Goal: Task Accomplishment & Management: Use online tool/utility

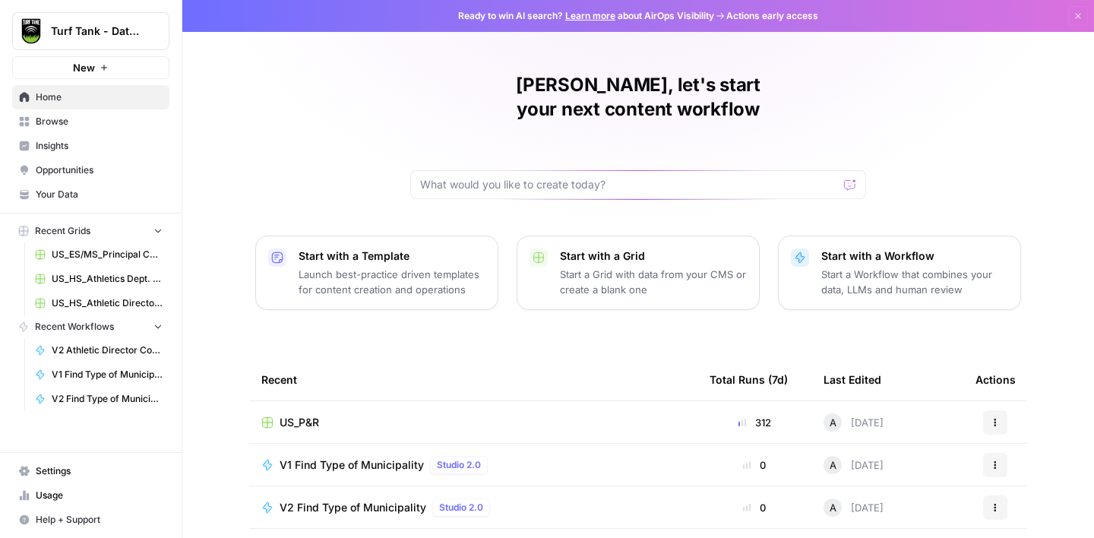
click at [356, 415] on div "US_P&R" at bounding box center [473, 422] width 424 height 15
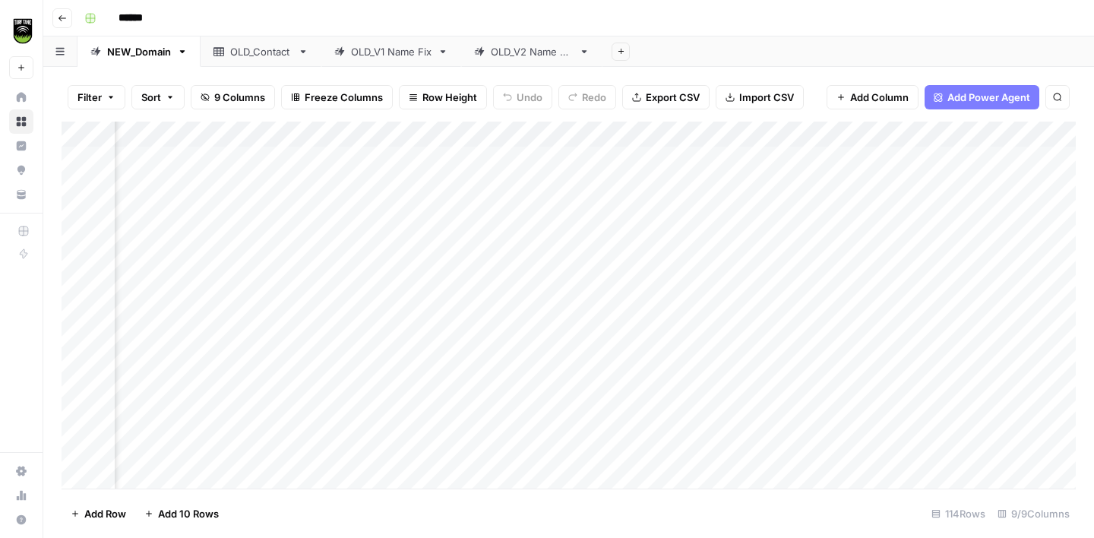
scroll to position [0, 123]
click at [880, 339] on div "Add Column" at bounding box center [569, 305] width 1015 height 367
click at [999, 317] on div "Add Column" at bounding box center [569, 305] width 1015 height 367
click at [758, 369] on div "Add Column" at bounding box center [569, 305] width 1015 height 367
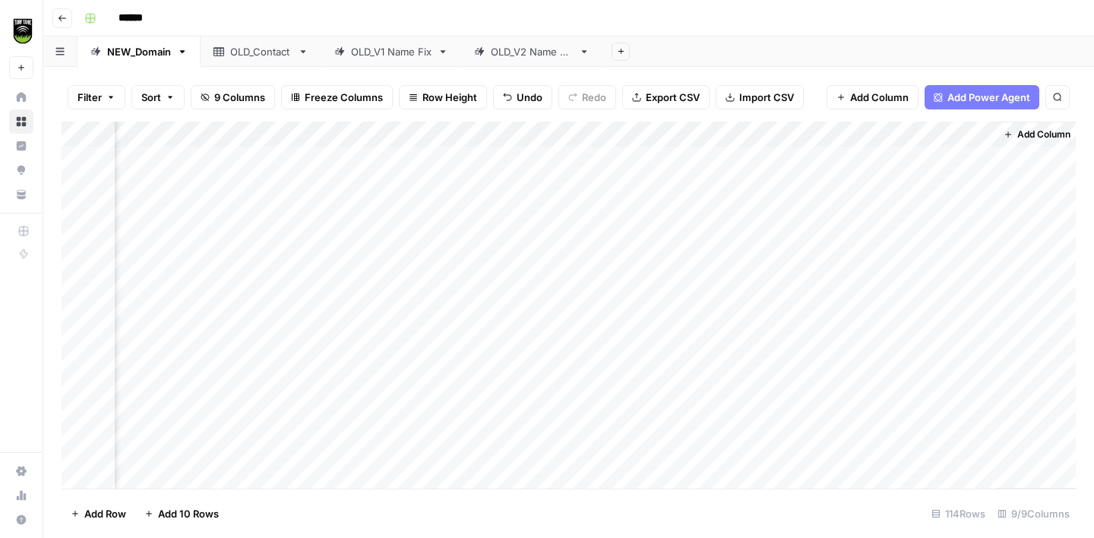
scroll to position [0, 306]
click at [530, 52] on div "OLD_V2 Name Fix" at bounding box center [532, 51] width 82 height 15
click at [397, 52] on div "OLD_V1 Name Fix" at bounding box center [391, 51] width 81 height 15
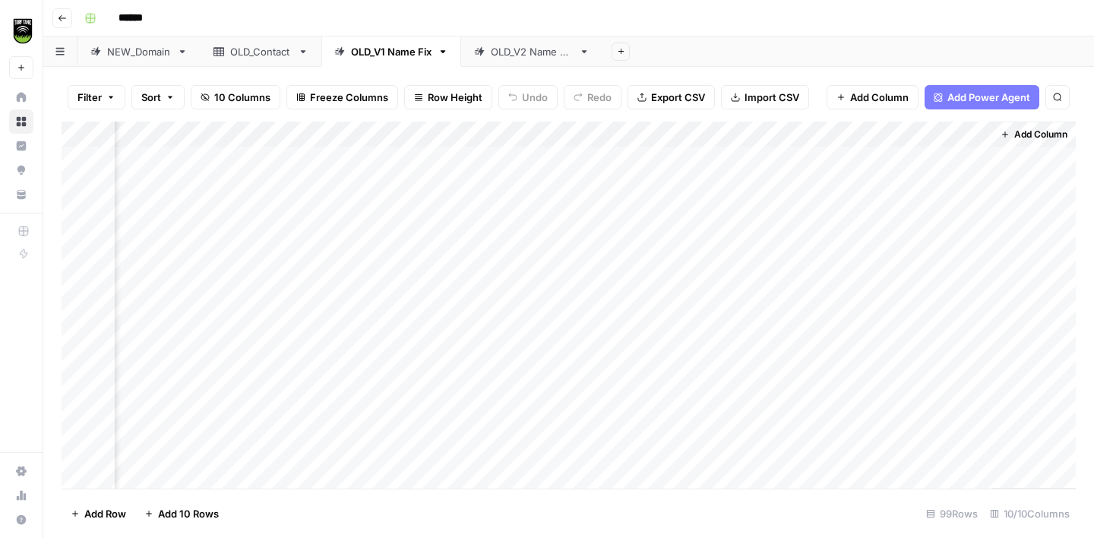
click at [268, 52] on div "OLD_Contact" at bounding box center [261, 51] width 62 height 15
click at [540, 239] on div "Add Column" at bounding box center [569, 305] width 1015 height 367
click at [179, 162] on div "Add Column" at bounding box center [569, 305] width 1015 height 367
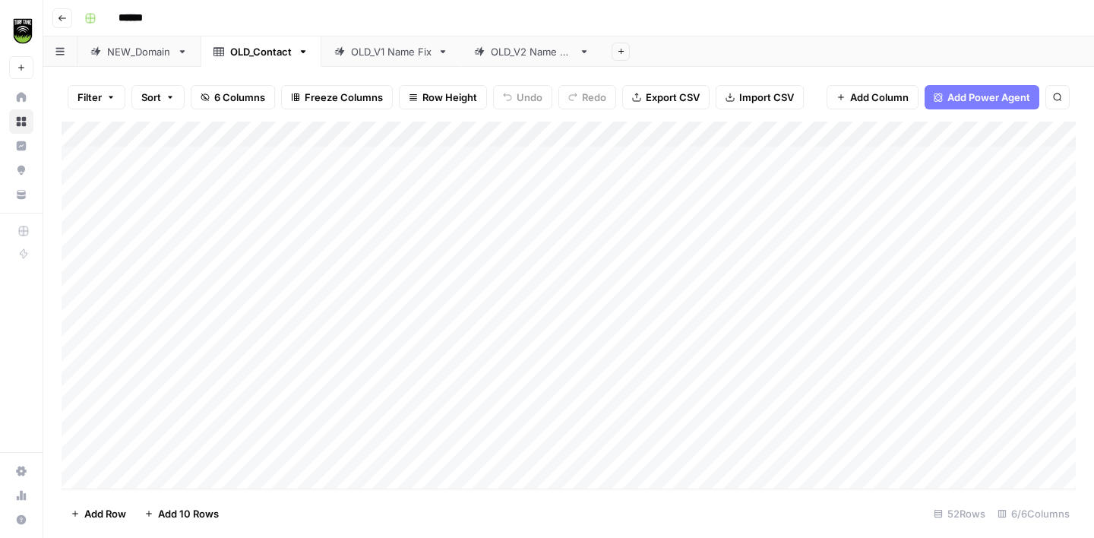
click at [765, 163] on div "Add Column" at bounding box center [569, 305] width 1015 height 367
click at [980, 132] on div "Add Column" at bounding box center [569, 305] width 1015 height 367
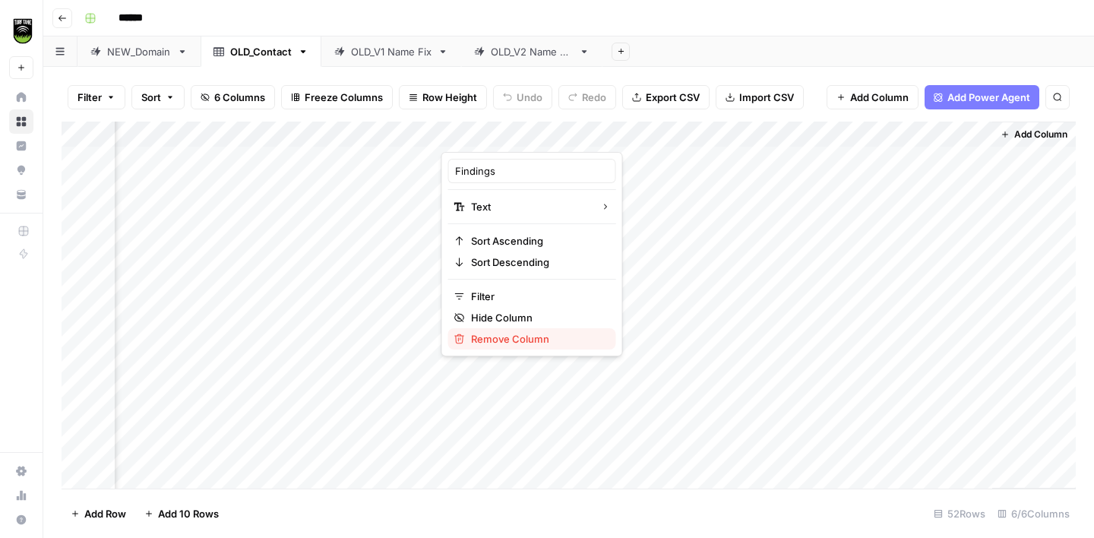
click at [500, 333] on span "Remove Column" at bounding box center [537, 338] width 133 height 15
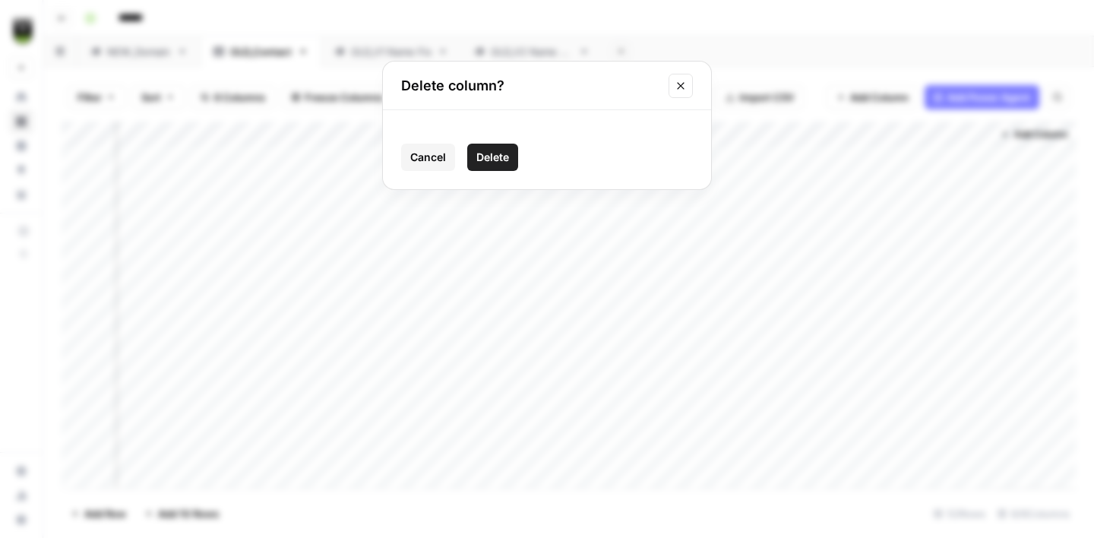
click at [498, 152] on span "Delete" at bounding box center [493, 157] width 33 height 15
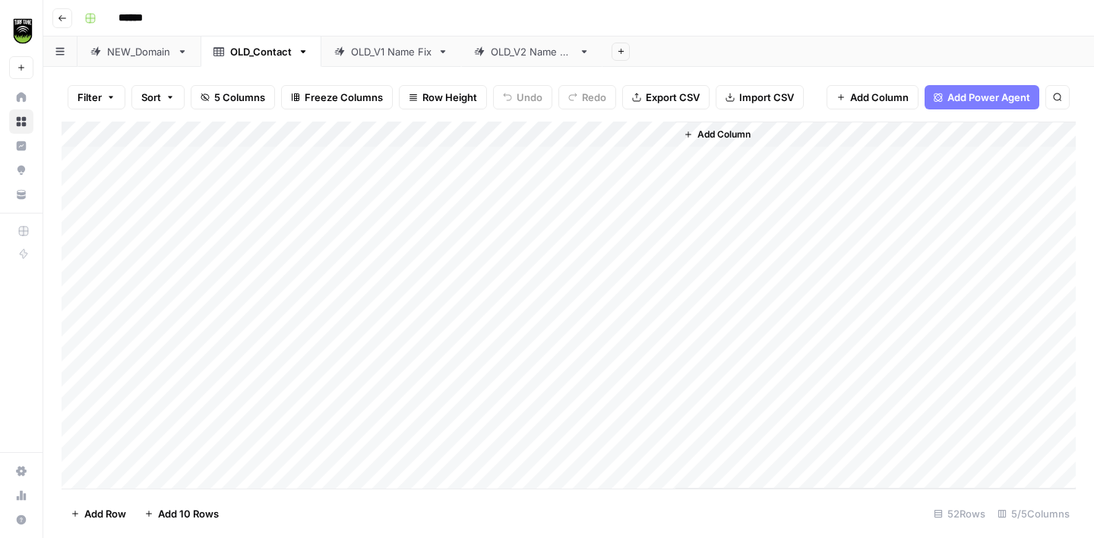
scroll to position [0, 0]
